Goal: Task Accomplishment & Management: Complete application form

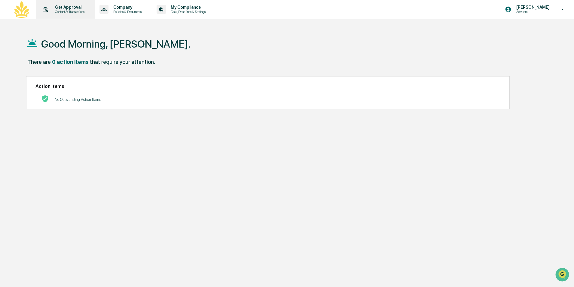
click at [60, 8] on p "Get Approval" at bounding box center [68, 7] width 37 height 5
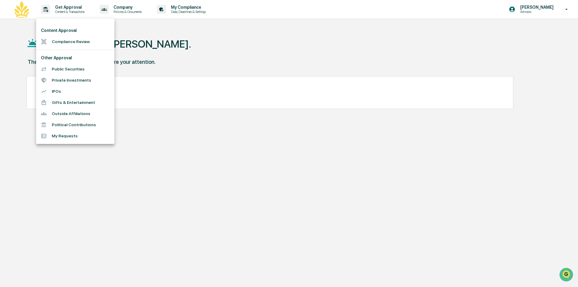
click at [68, 42] on li "Compliance Review" at bounding box center [75, 41] width 78 height 11
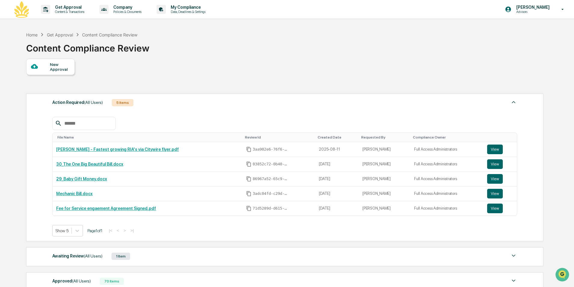
click at [58, 68] on div "New Approval" at bounding box center [60, 67] width 20 height 10
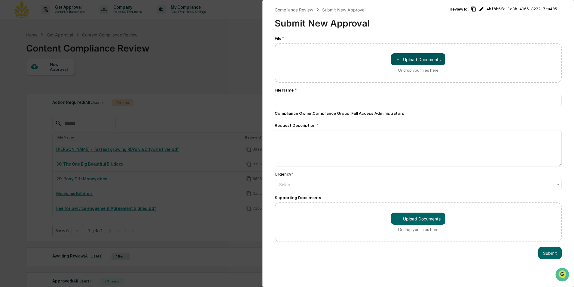
click at [405, 61] on button "＋ Upload Documents" at bounding box center [418, 59] width 54 height 12
type input "**********"
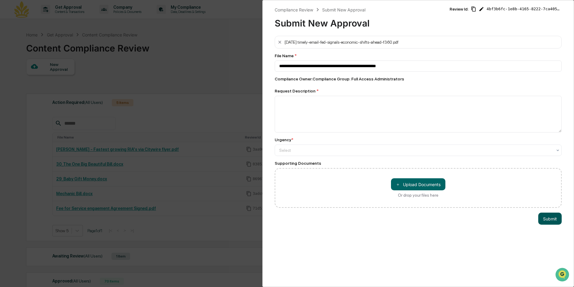
click at [543, 217] on button "Submit" at bounding box center [550, 218] width 23 height 12
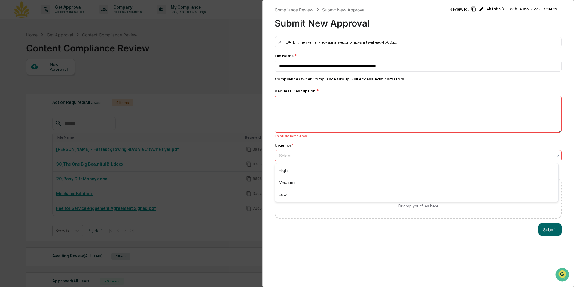
click at [299, 158] on div at bounding box center [415, 155] width 273 height 6
click at [292, 182] on div "Medium" at bounding box center [417, 182] width 284 height 12
click at [282, 106] on textarea at bounding box center [418, 114] width 287 height 37
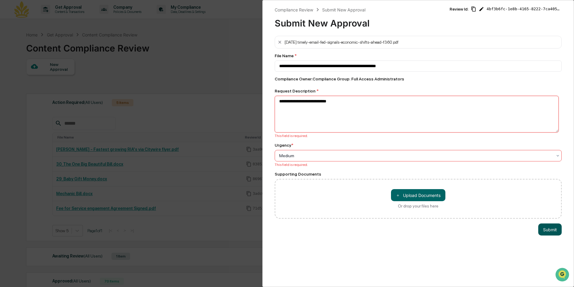
type textarea "**********"
click at [540, 229] on button "Submit" at bounding box center [550, 229] width 23 height 12
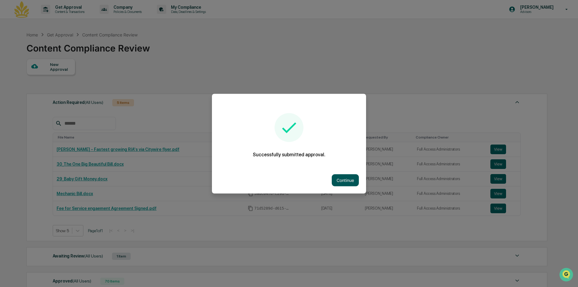
click at [347, 180] on button "Continue" at bounding box center [344, 180] width 27 height 12
